Goal: Navigation & Orientation: Find specific page/section

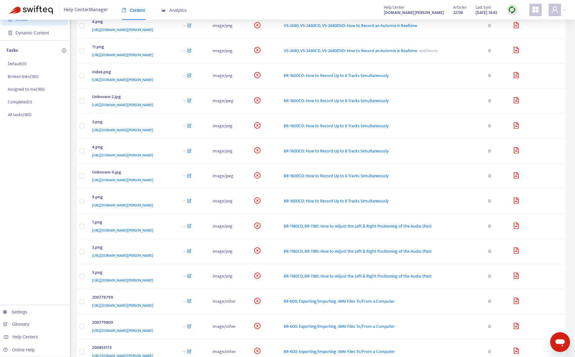
click at [511, 10] on img at bounding box center [512, 10] width 8 height 8
click at [521, 23] on link "Quick Sync" at bounding box center [524, 22] width 26 height 7
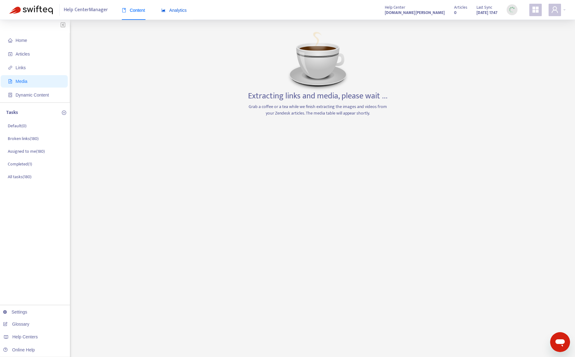
click at [176, 8] on span "Analytics" at bounding box center [173, 10] width 25 height 5
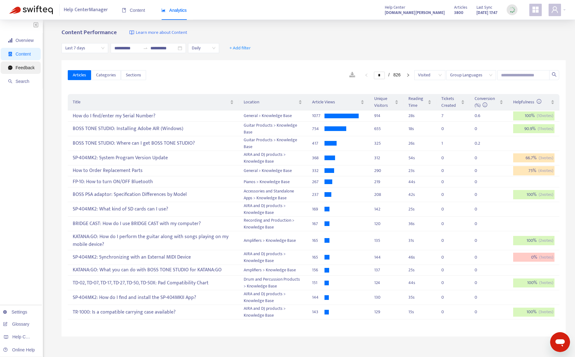
click at [27, 70] on span "Feedback" at bounding box center [25, 67] width 19 height 5
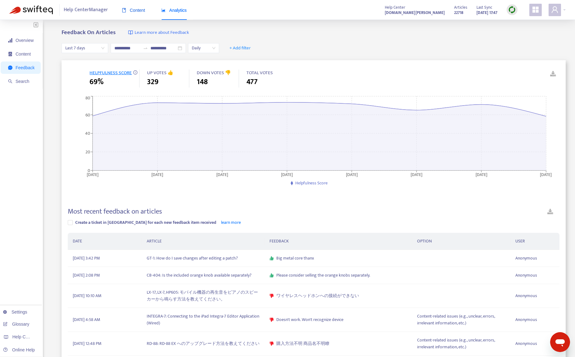
click at [134, 9] on span "Content" at bounding box center [133, 10] width 23 height 5
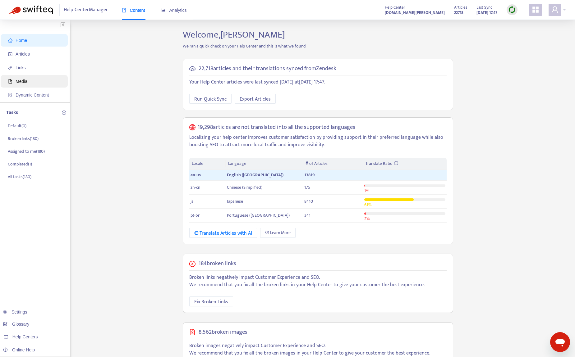
click at [26, 81] on span "Media" at bounding box center [22, 81] width 12 height 5
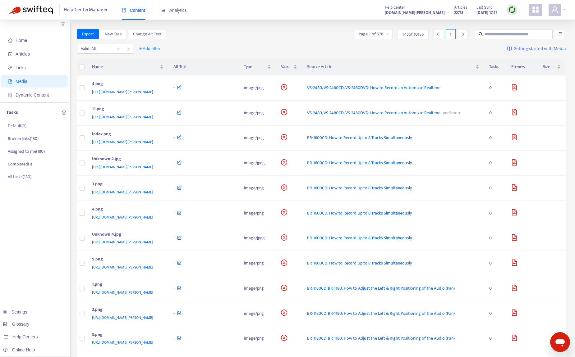
click at [371, 35] on input "search" at bounding box center [373, 34] width 30 height 9
click at [306, 34] on div "Export New Task Change Alt Text Page 1 of 678 1 - 15 of 10156 1" at bounding box center [321, 34] width 488 height 10
click at [16, 40] on span "Home" at bounding box center [21, 40] width 11 height 5
